Goal: Find specific page/section: Find specific page/section

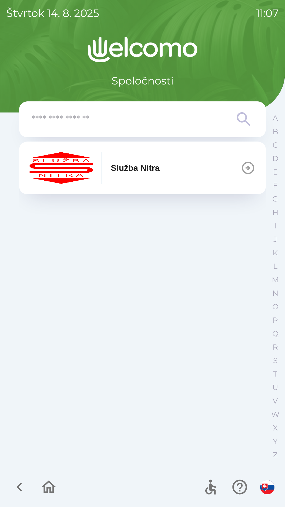
click at [132, 170] on p "Služba Nitra" at bounding box center [135, 168] width 49 height 13
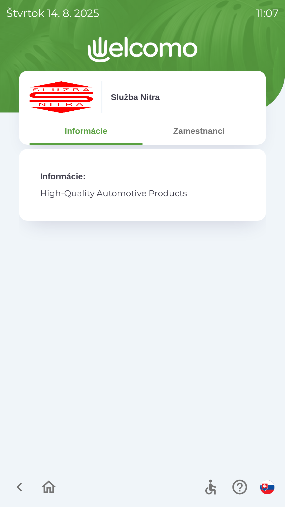
click at [182, 138] on button "Zamestnanci" at bounding box center [199, 131] width 113 height 19
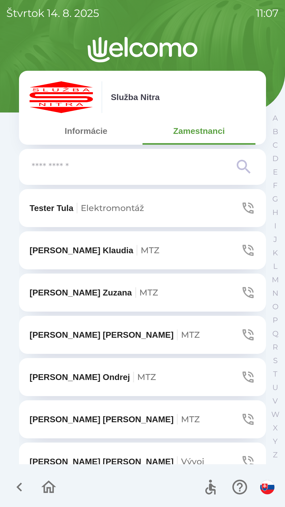
click at [60, 170] on input "text" at bounding box center [132, 167] width 201 height 15
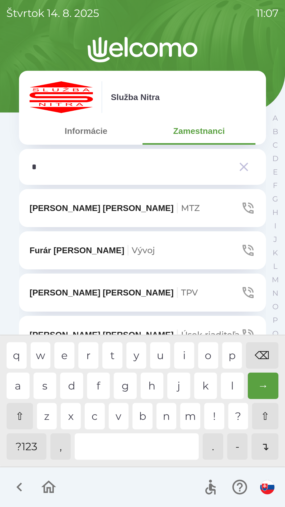
click at [97, 382] on div "f" at bounding box center [98, 386] width 23 height 26
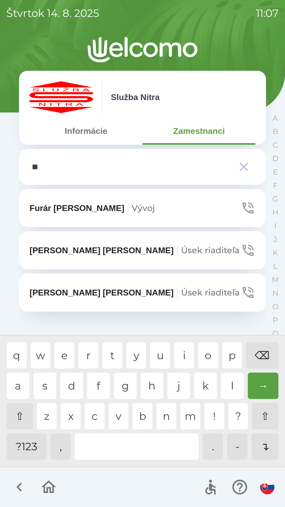
type input "***"
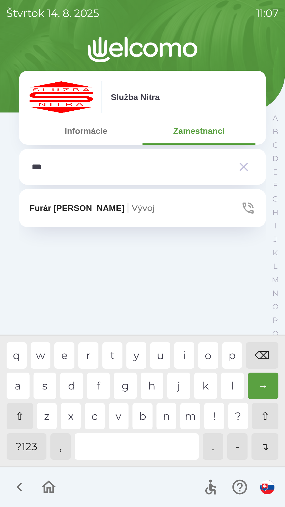
click at [85, 355] on div "r" at bounding box center [88, 356] width 20 height 26
click at [132, 208] on span "Vývoj" at bounding box center [143, 208] width 23 height 10
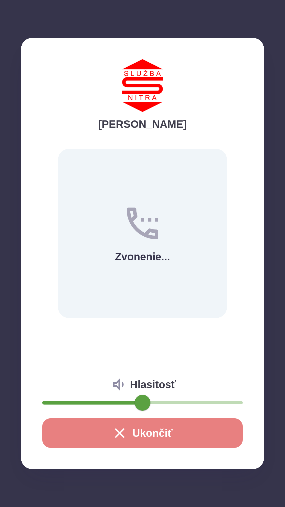
click at [139, 435] on button "Ukončiť" at bounding box center [142, 434] width 201 height 30
